Goal: Information Seeking & Learning: Learn about a topic

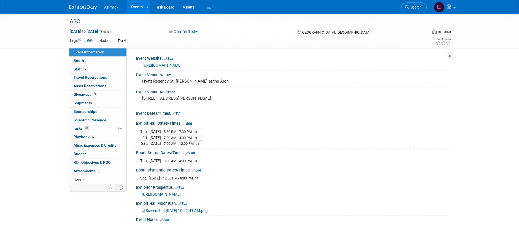
click at [118, 7] on span "button" at bounding box center [118, 7] width 2 height 1
click at [136, 6] on link "Events" at bounding box center [137, 7] width 20 height 14
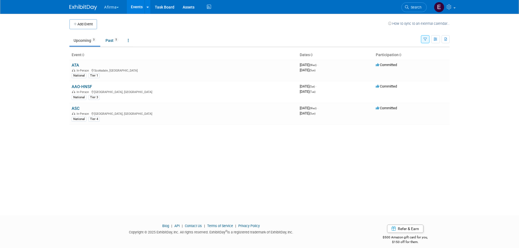
click at [116, 6] on button "Afirma" at bounding box center [115, 6] width 22 height 12
click at [123, 46] on link "Corporate Events" at bounding box center [124, 49] width 40 height 8
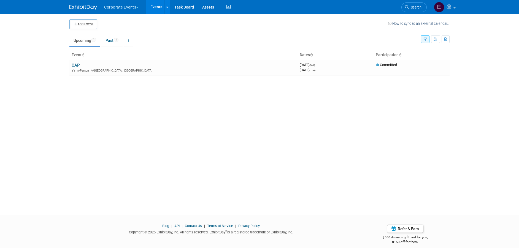
click at [129, 7] on button "Corporate Events" at bounding box center [125, 6] width 42 height 12
click at [125, 40] on link "Afirma" at bounding box center [124, 42] width 40 height 8
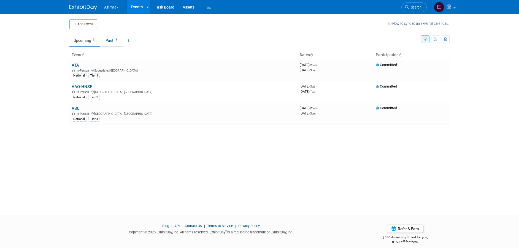
click at [118, 39] on span "5" at bounding box center [116, 40] width 5 height 4
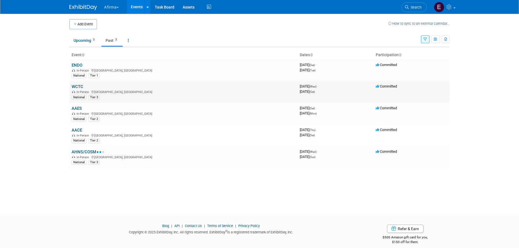
click at [81, 85] on link "WCTC" at bounding box center [78, 86] width 12 height 5
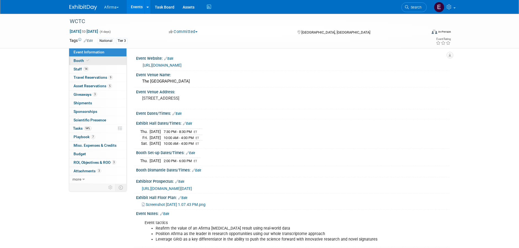
click at [108, 61] on link "Booth" at bounding box center [97, 61] width 57 height 8
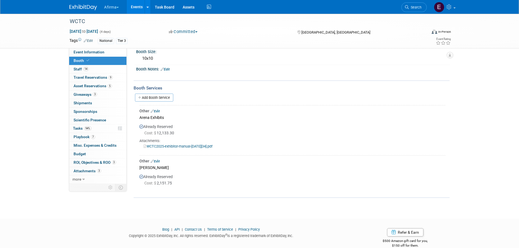
scroll to position [63, 0]
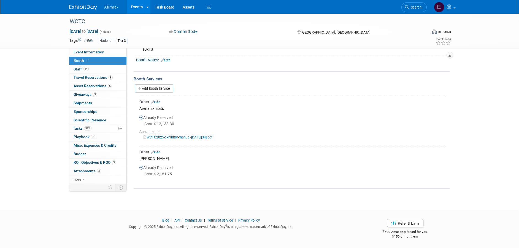
click at [138, 9] on link "Events" at bounding box center [137, 7] width 20 height 14
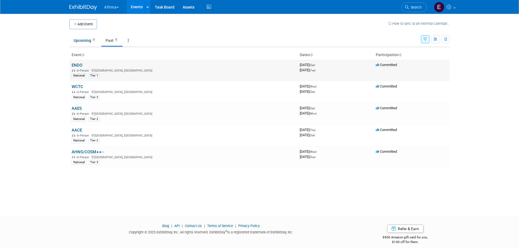
click at [79, 65] on link "ENDO" at bounding box center [77, 65] width 11 height 5
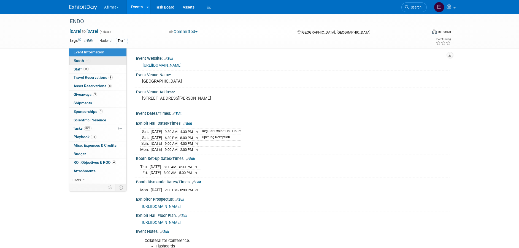
click at [94, 59] on link "Booth" at bounding box center [97, 61] width 57 height 8
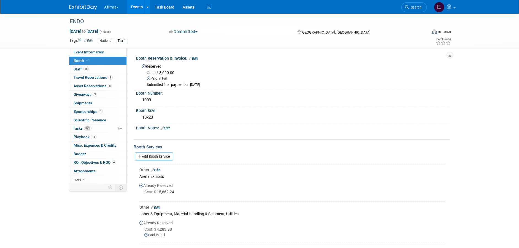
click at [139, 10] on link "Events" at bounding box center [137, 7] width 20 height 14
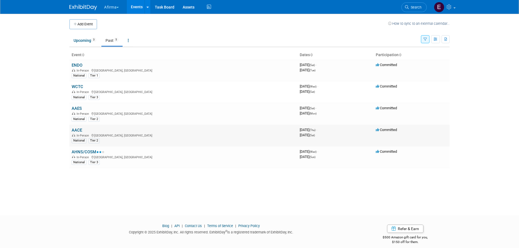
click at [76, 128] on link "AACE" at bounding box center [77, 130] width 10 height 5
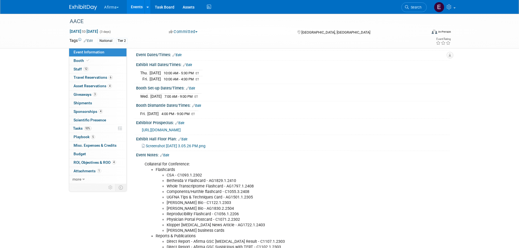
scroll to position [83, 0]
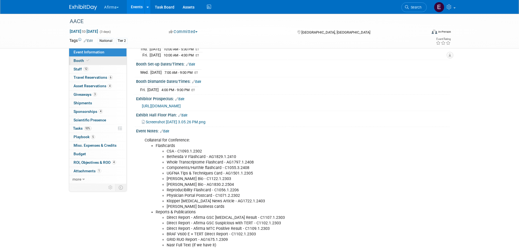
click at [89, 61] on span at bounding box center [87, 60] width 5 height 4
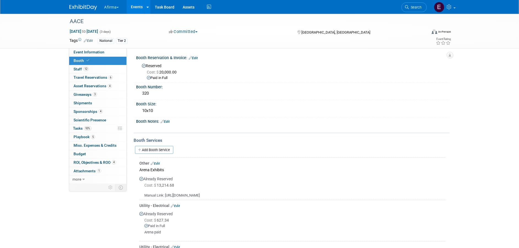
scroll to position [0, 0]
click at [139, 2] on link "Events" at bounding box center [137, 7] width 20 height 14
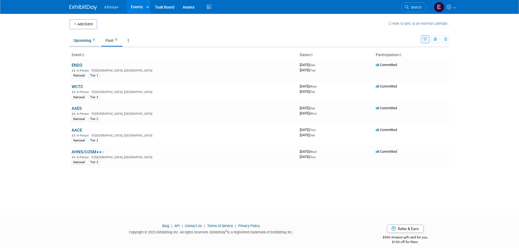
click at [93, 39] on span "3" at bounding box center [93, 40] width 5 height 4
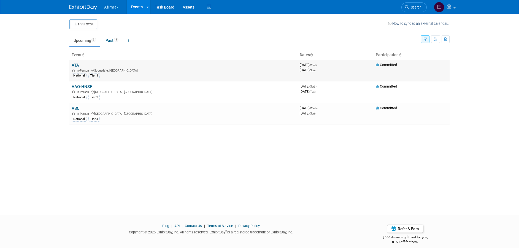
click at [78, 66] on link "ATA" at bounding box center [75, 65] width 7 height 5
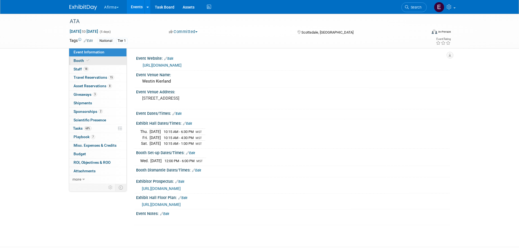
click at [94, 62] on link "Booth" at bounding box center [97, 61] width 57 height 8
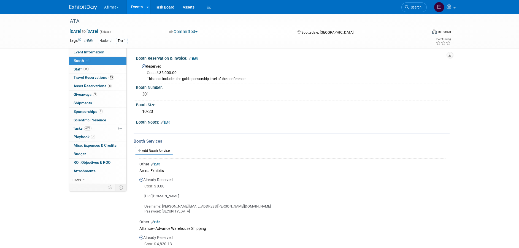
click at [135, 9] on link "Events" at bounding box center [137, 7] width 20 height 14
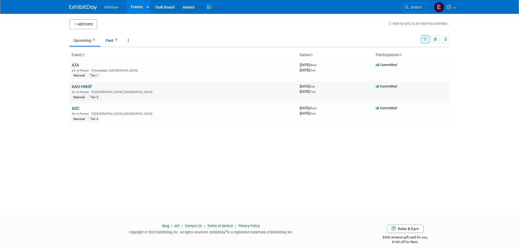
click at [83, 86] on link "AAO-HNSF" at bounding box center [82, 86] width 20 height 5
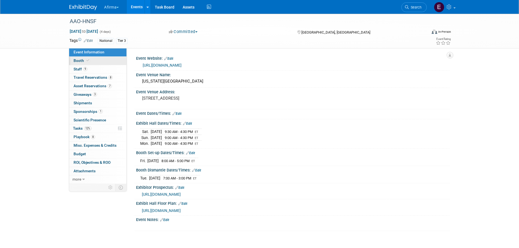
click at [87, 60] on icon at bounding box center [87, 60] width 3 height 3
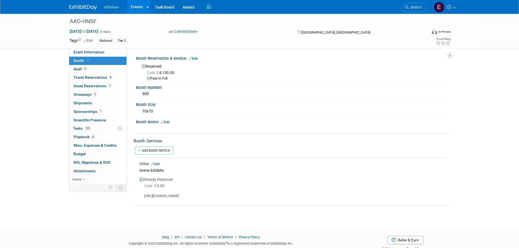
click at [135, 8] on link "Events" at bounding box center [137, 7] width 20 height 14
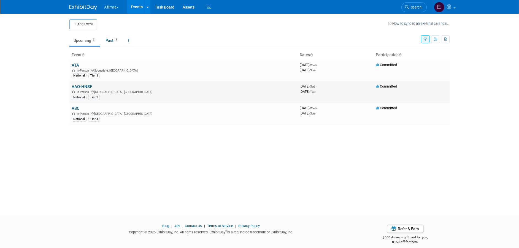
click at [82, 87] on link "AAO-HNSF" at bounding box center [82, 86] width 20 height 5
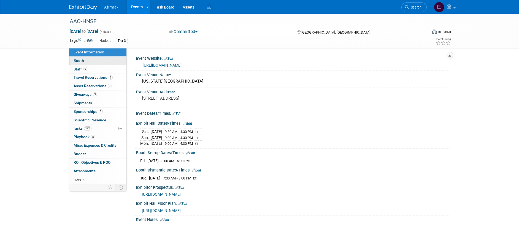
click at [94, 60] on link "Booth" at bounding box center [97, 61] width 57 height 8
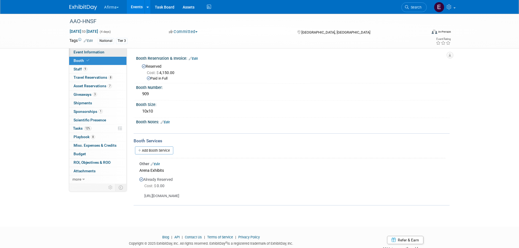
click at [99, 50] on span "Event Information" at bounding box center [89, 52] width 31 height 4
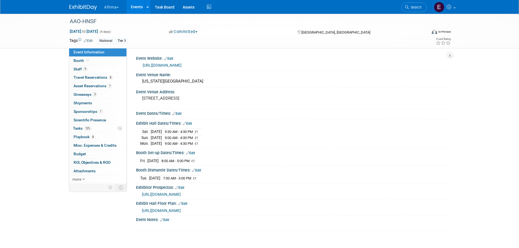
click at [181, 210] on span "[URL][DOMAIN_NAME]" at bounding box center [161, 211] width 39 height 4
click at [90, 60] on span at bounding box center [87, 60] width 5 height 4
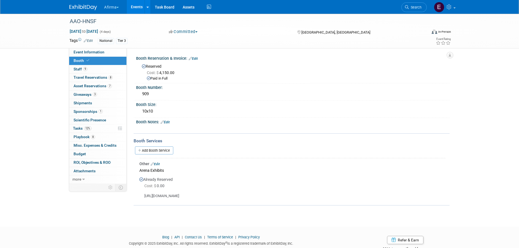
click at [185, 196] on div "[URL][DOMAIN_NAME]" at bounding box center [292, 194] width 306 height 10
click at [105, 52] on link "Event Information" at bounding box center [97, 52] width 57 height 8
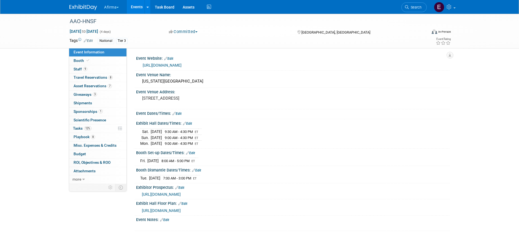
click at [165, 193] on span "[URL][DOMAIN_NAME]" at bounding box center [161, 194] width 39 height 4
click at [98, 61] on link "Booth" at bounding box center [97, 61] width 57 height 8
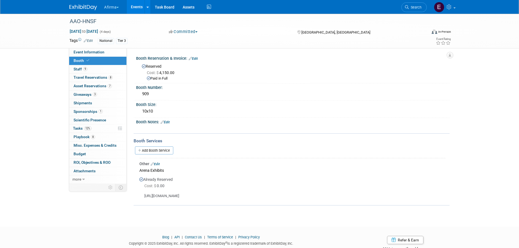
click at [156, 163] on link "Edit" at bounding box center [155, 164] width 9 height 4
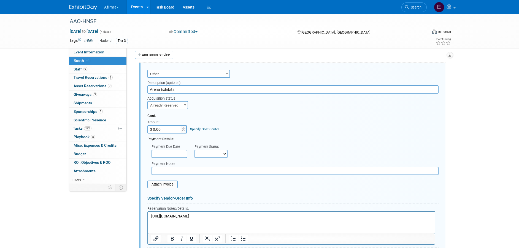
click at [233, 217] on p "[URL][DOMAIN_NAME]" at bounding box center [291, 216] width 280 height 5
click at [151, 215] on p "[URL][DOMAIN_NAME]" at bounding box center [291, 216] width 280 height 5
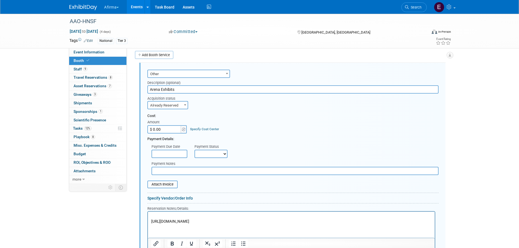
paste body "Rich Text Area. Press ALT-0 for help."
drag, startPoint x: 232, startPoint y: 215, endPoint x: 290, endPoint y: 420, distance: 212.8
click at [148, 212] on html "[URL][DOMAIN_NAME] [URL][DOMAIN_NAME]" at bounding box center [291, 218] width 287 height 12
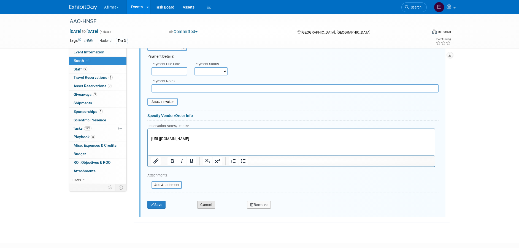
click at [212, 204] on button "Cancel" at bounding box center [206, 205] width 18 height 8
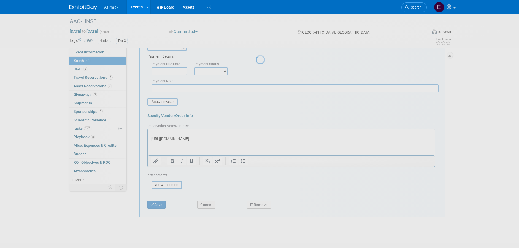
scroll to position [17, 0]
